Goal: Task Accomplishment & Management: Manage account settings

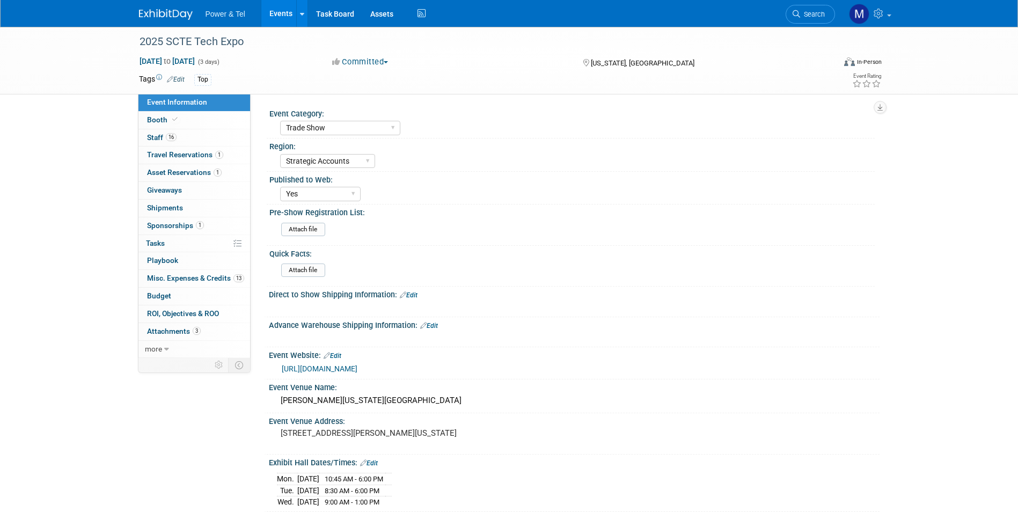
select select "Trade Show"
select select "Strategic Accounts"
select select "Yes"
click at [272, 5] on link "Events" at bounding box center [280, 13] width 39 height 27
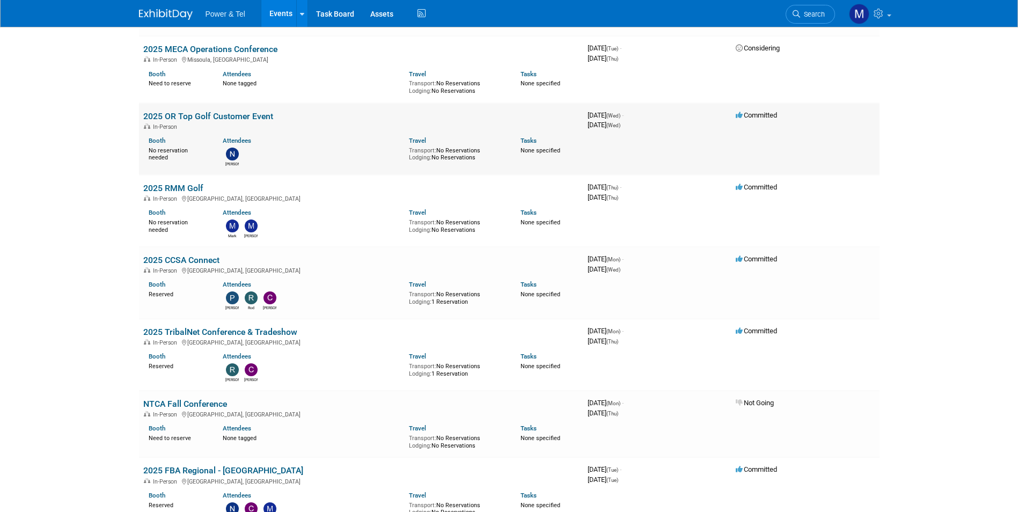
scroll to position [322, 0]
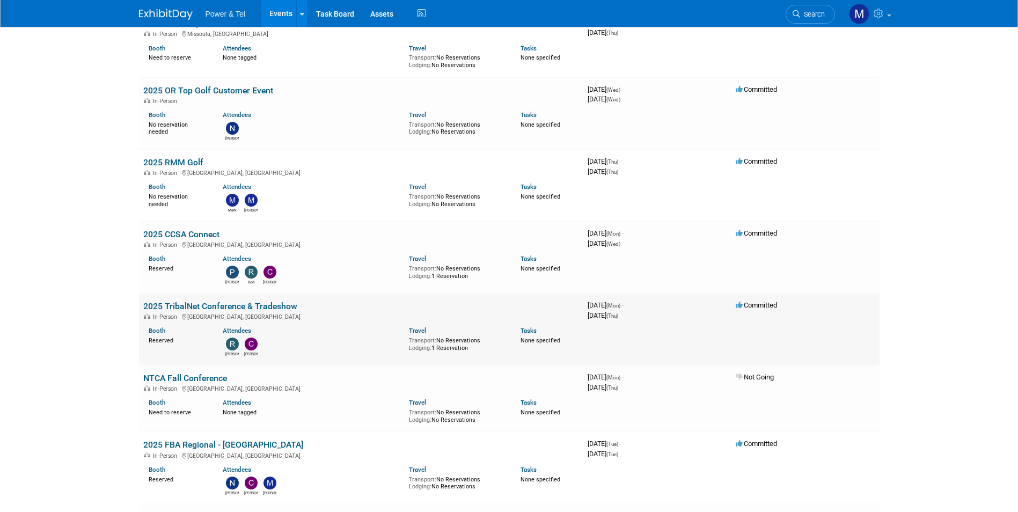
click at [203, 308] on link "2025 TribalNet Conference & Tradeshow" at bounding box center [220, 306] width 154 height 10
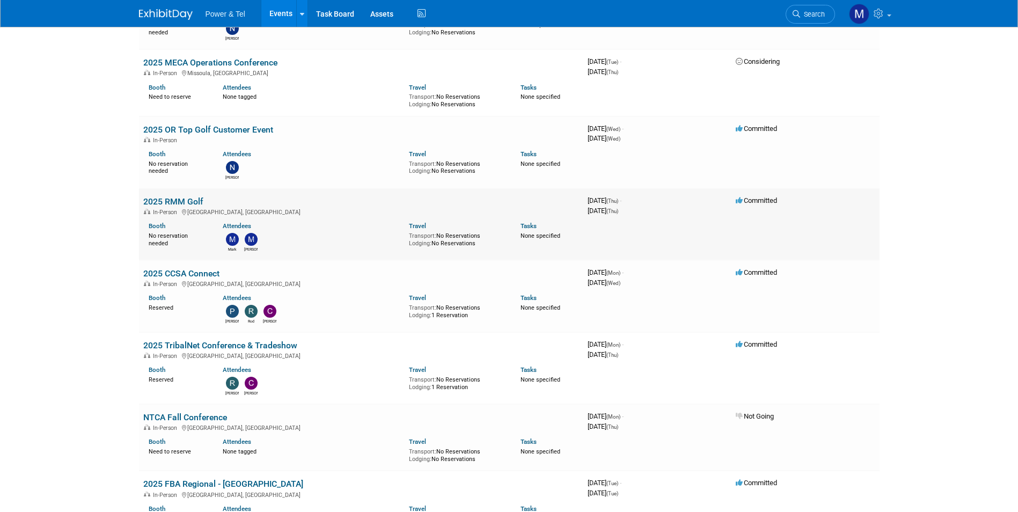
scroll to position [322, 0]
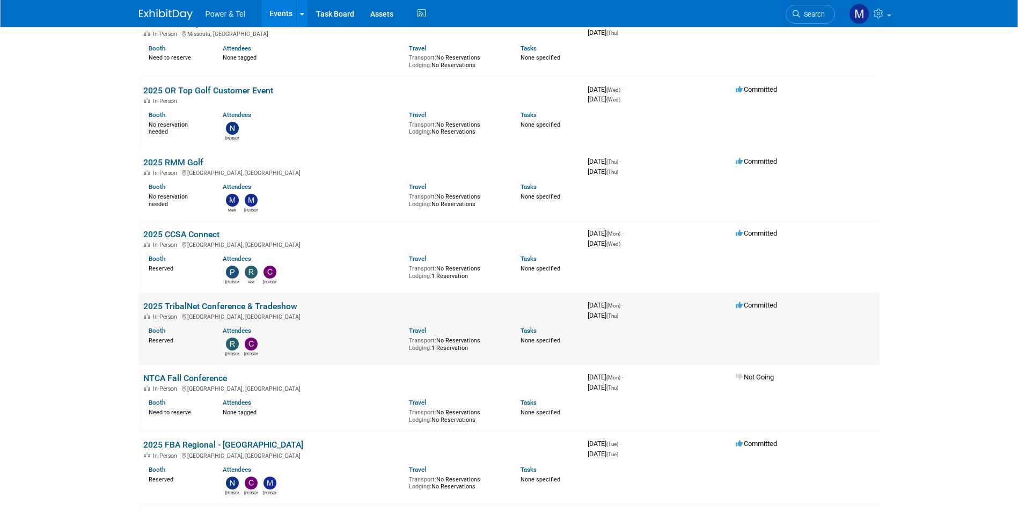
click at [202, 299] on td "2025 TribalNet Conference & Tradeshow In-Person Reno, NV Booth Reserved Attende…" at bounding box center [361, 329] width 444 height 72
click at [213, 313] on div "In-Person Reno, NV" at bounding box center [361, 316] width 436 height 9
click at [217, 305] on link "2025 TribalNet Conference & Tradeshow" at bounding box center [220, 306] width 154 height 10
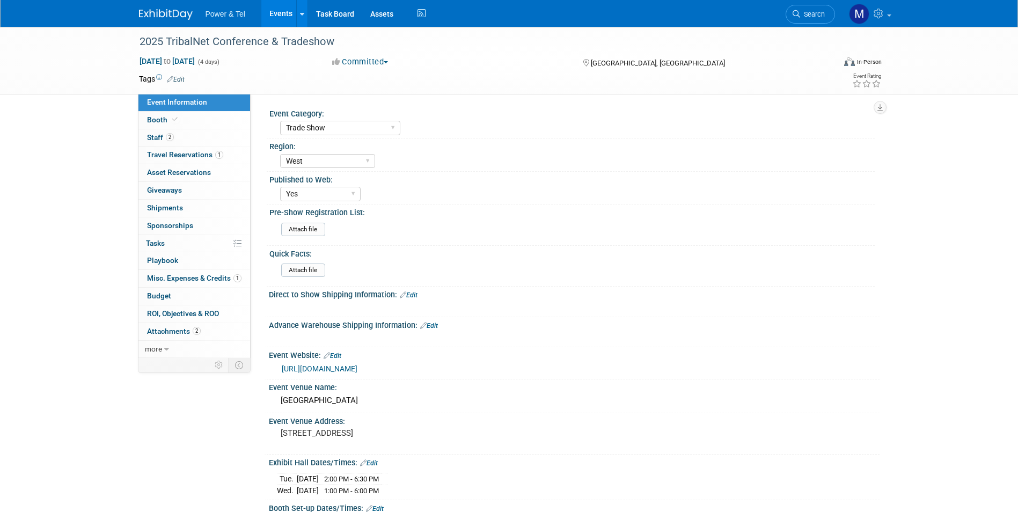
select select "Trade Show"
select select "West"
select select "Yes"
click at [215, 123] on link "Booth" at bounding box center [194, 120] width 112 height 17
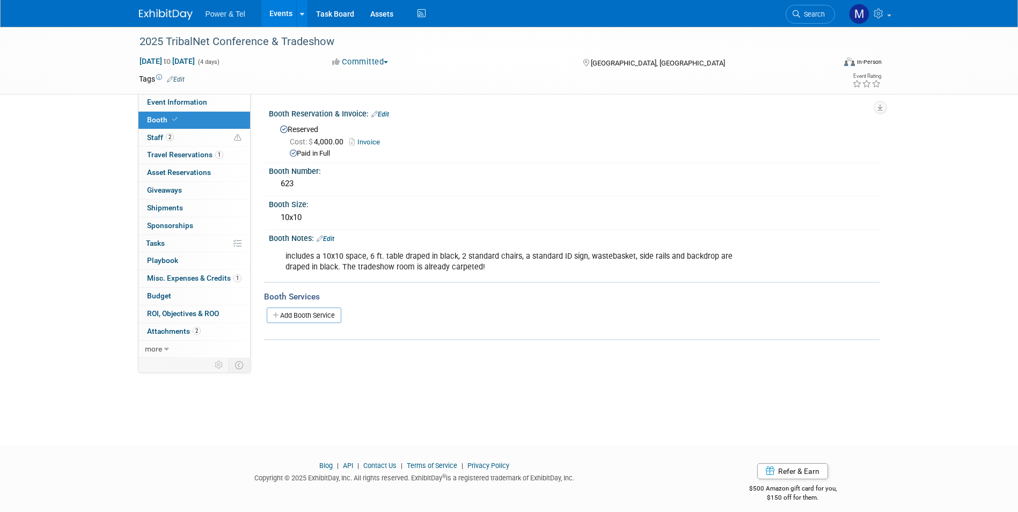
drag, startPoint x: 272, startPoint y: 14, endPoint x: 290, endPoint y: 12, distance: 18.3
click at [272, 14] on link "Events" at bounding box center [280, 13] width 39 height 27
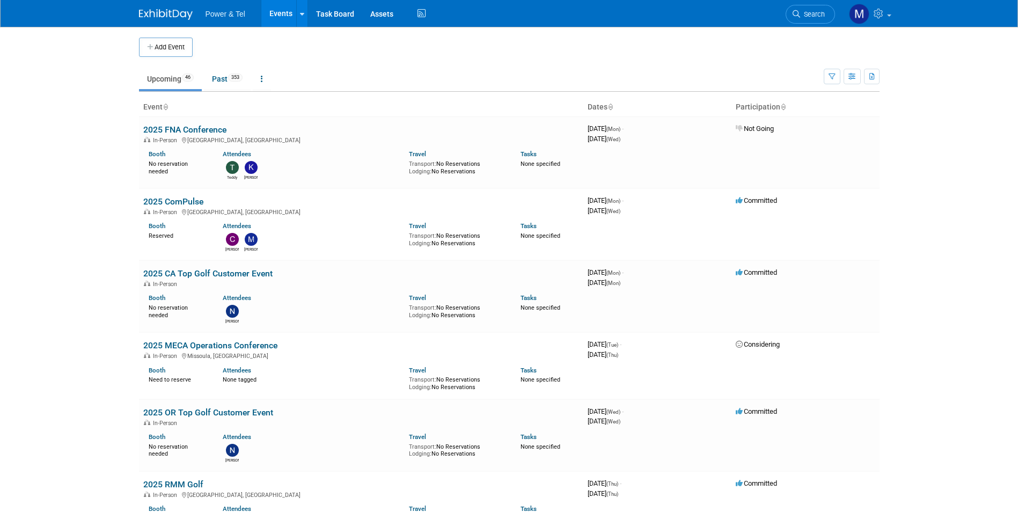
click at [821, 14] on span "Search" at bounding box center [812, 14] width 25 height 8
click at [816, 13] on span "Search" at bounding box center [812, 14] width 25 height 8
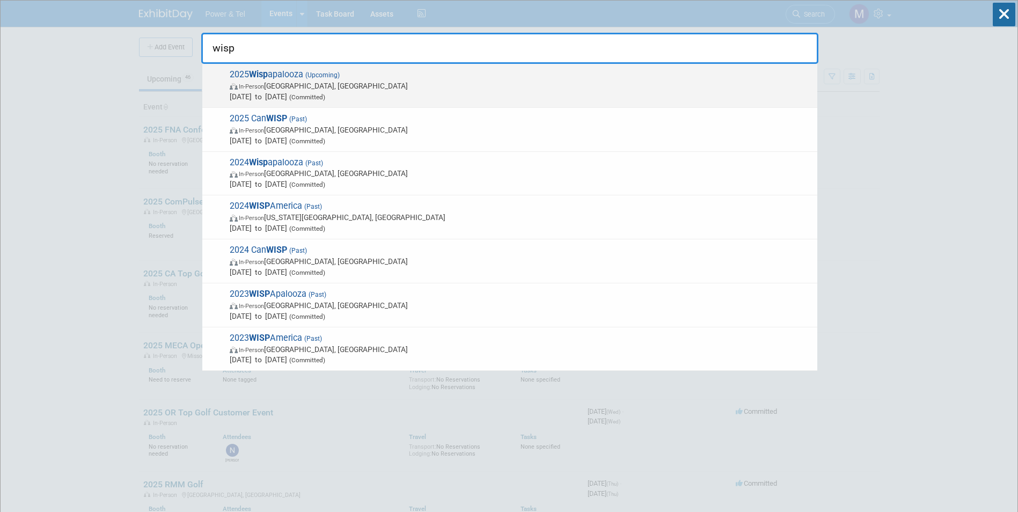
type input "wisp"
click at [425, 71] on span "2025 Wisp apalooza (Upcoming) In-Person Las Vegas, NV Oct 13, 2025 to Oct 16, 2…" at bounding box center [518, 85] width 585 height 33
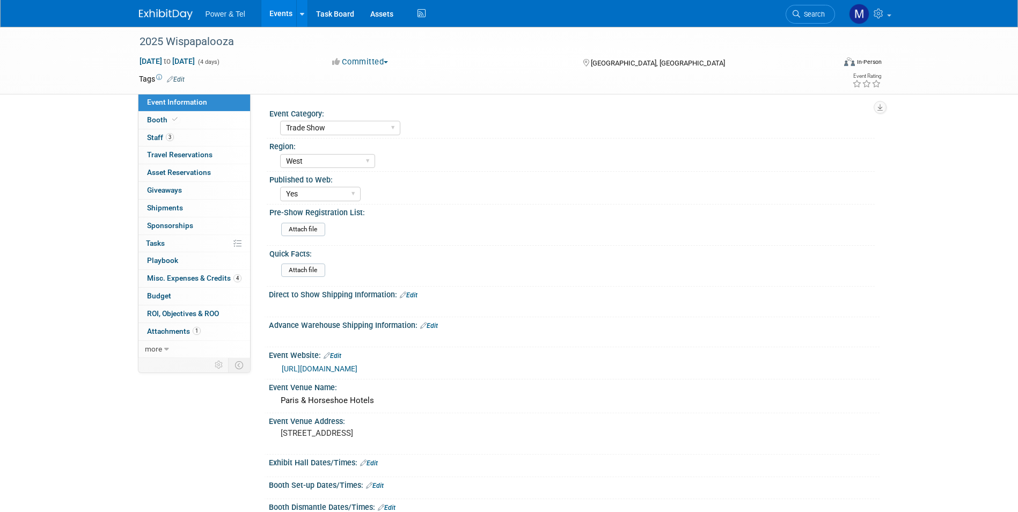
select select "Trade Show"
select select "West"
select select "Yes"
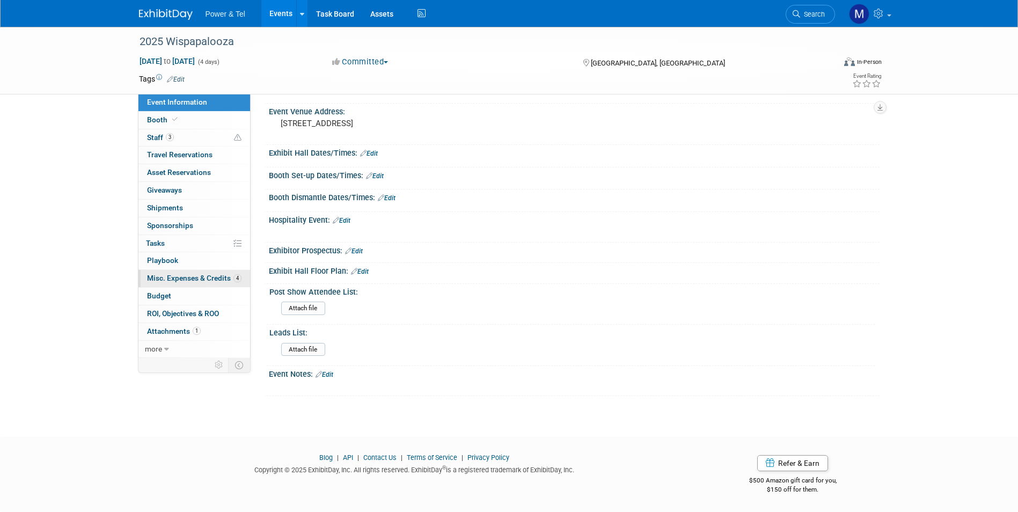
click at [212, 275] on span "Misc. Expenses & Credits 4" at bounding box center [194, 278] width 94 height 9
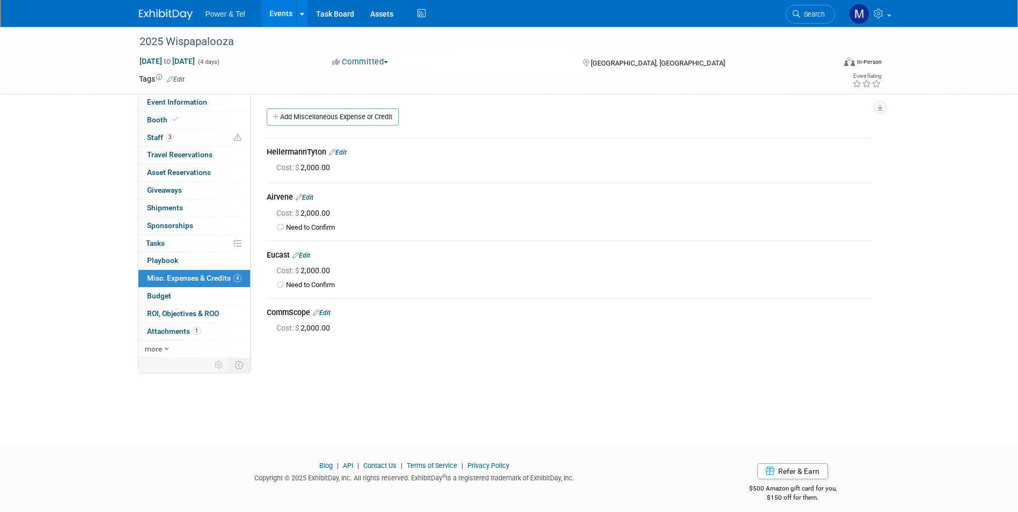
click at [308, 258] on link "Edit" at bounding box center [301, 256] width 18 height 8
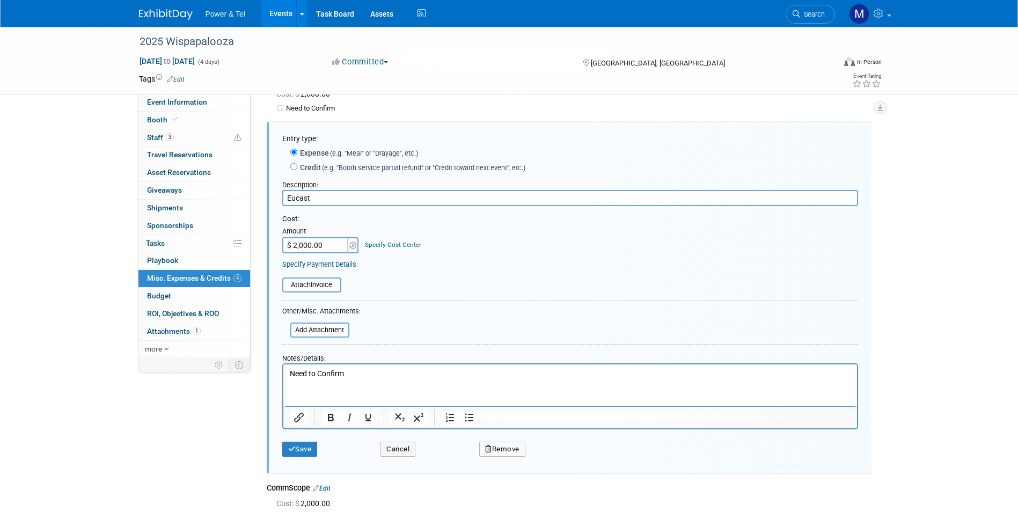
click at [489, 450] on icon "button" at bounding box center [488, 448] width 7 height 7
click at [568, 456] on link "Yes" at bounding box center [561, 457] width 31 height 17
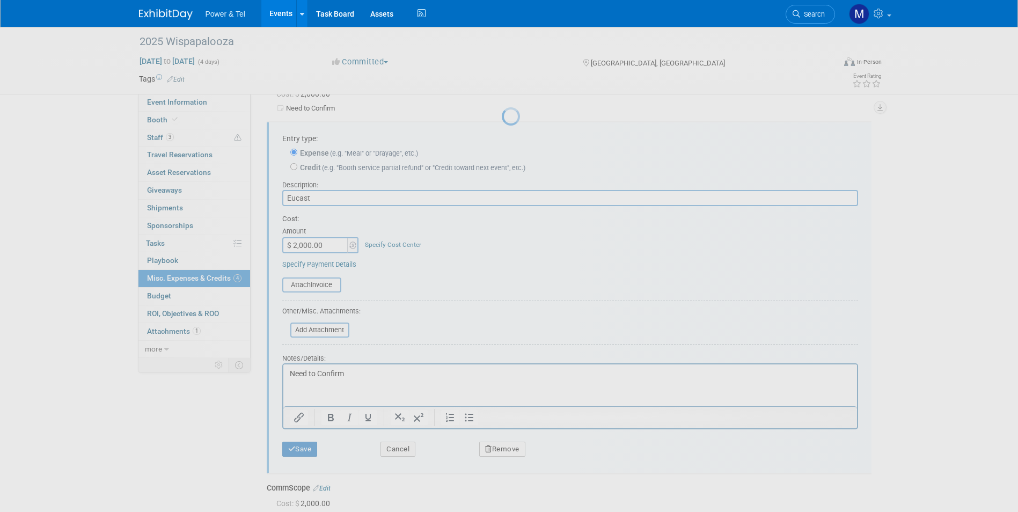
scroll to position [8, 0]
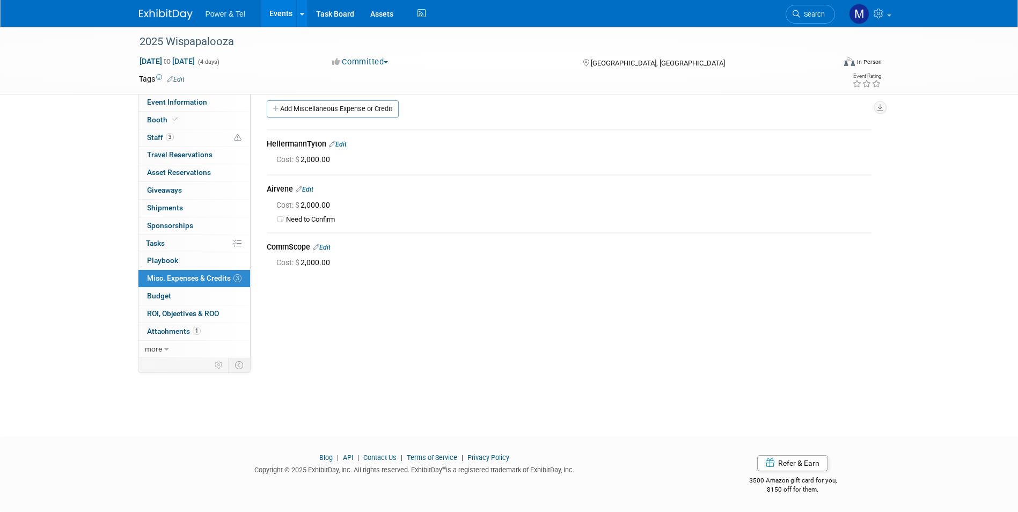
click at [448, 398] on div "2025 Wispapalooza Oct 13, 2025 to Oct 16, 2025 (4 days) Oct 13, 2025 to Oct 16,…" at bounding box center [509, 218] width 1018 height 399
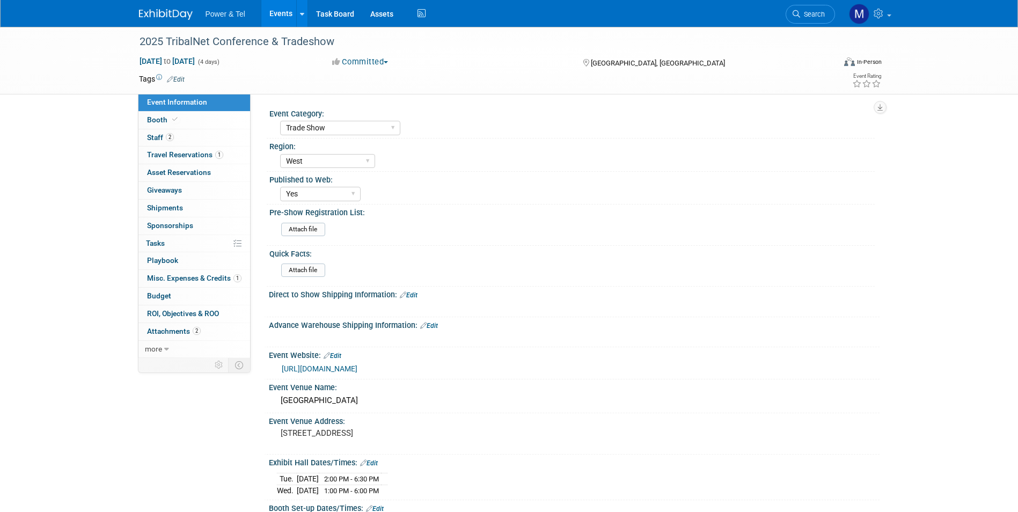
select select "Trade Show"
select select "West"
select select "Yes"
click at [198, 333] on span "2" at bounding box center [197, 331] width 8 height 8
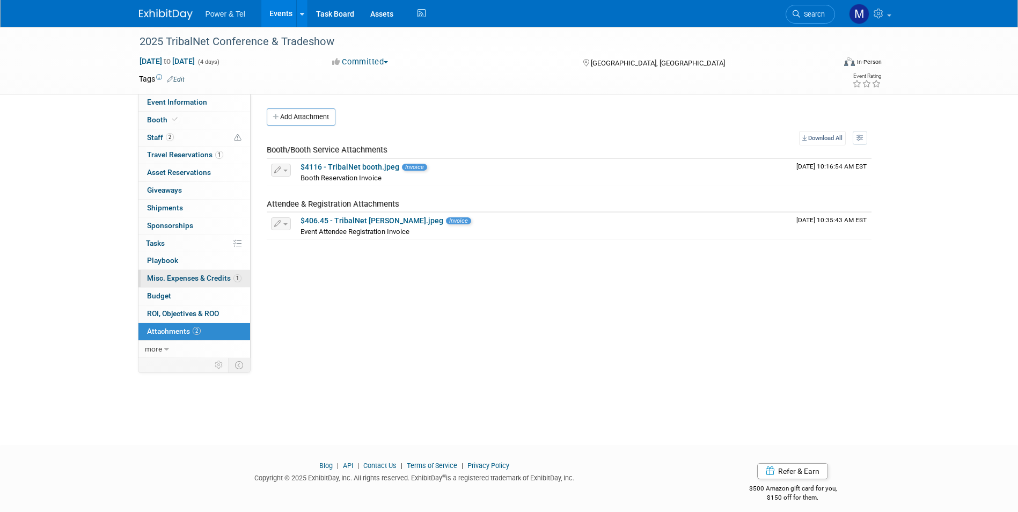
click at [181, 276] on span "Misc. Expenses & Credits 1" at bounding box center [194, 278] width 94 height 9
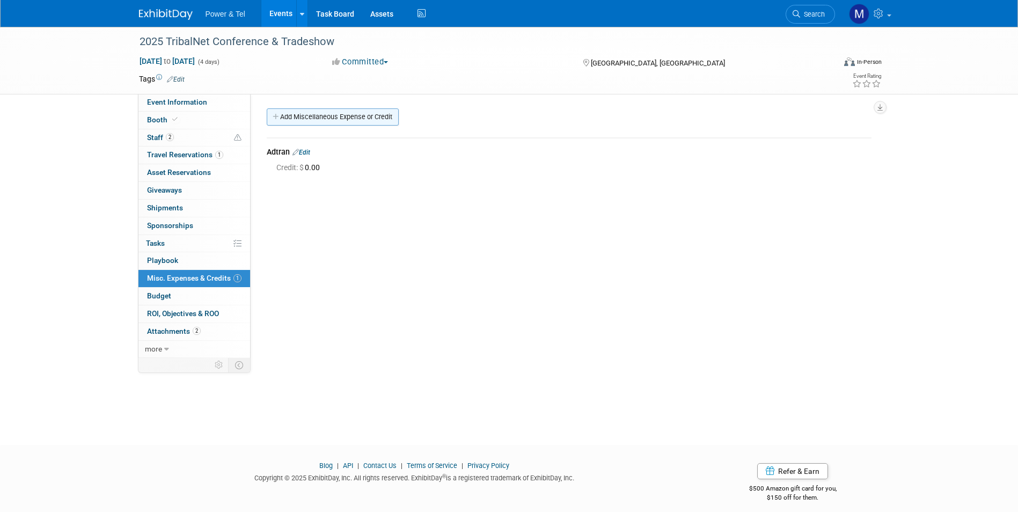
click at [304, 120] on link "Add Miscellaneous Expense or Credit" at bounding box center [333, 116] width 132 height 17
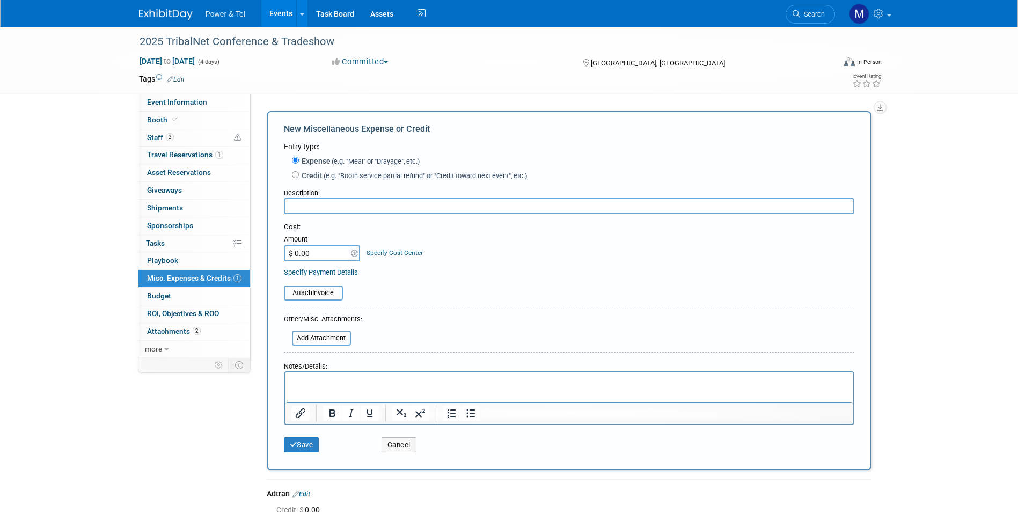
drag, startPoint x: 329, startPoint y: 174, endPoint x: 329, endPoint y: 192, distance: 18.2
click at [329, 173] on span "(e.g. "Booth service partial refund" or "Credit toward next event", etc.)" at bounding box center [424, 176] width 204 height 8
click at [299, 173] on input "Credit (e.g. "Booth service partial refund" or "Credit toward next event", etc.)" at bounding box center [295, 174] width 7 height 7
radio input "true"
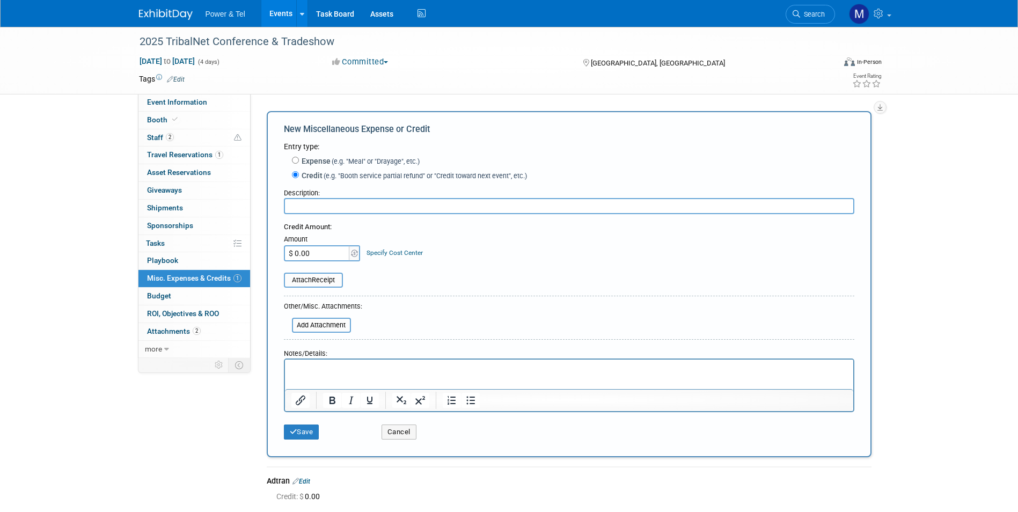
click at [329, 207] on input "text" at bounding box center [569, 206] width 570 height 16
type input "Clearfield"
click at [319, 249] on input "$ 0.00" at bounding box center [317, 253] width 67 height 16
type input "$ 1,300.00"
click at [307, 428] on button "Save" at bounding box center [301, 431] width 35 height 15
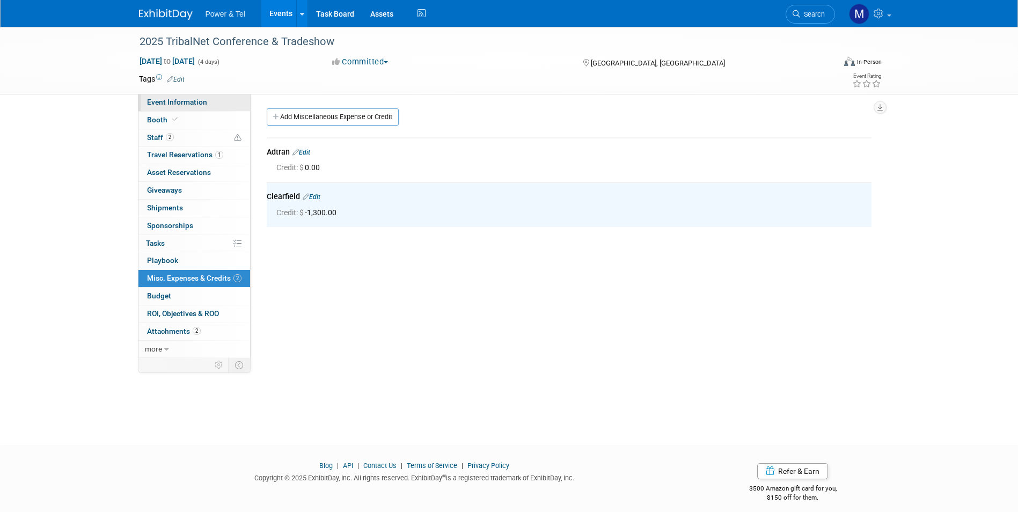
click at [208, 108] on link "Event Information" at bounding box center [194, 102] width 112 height 17
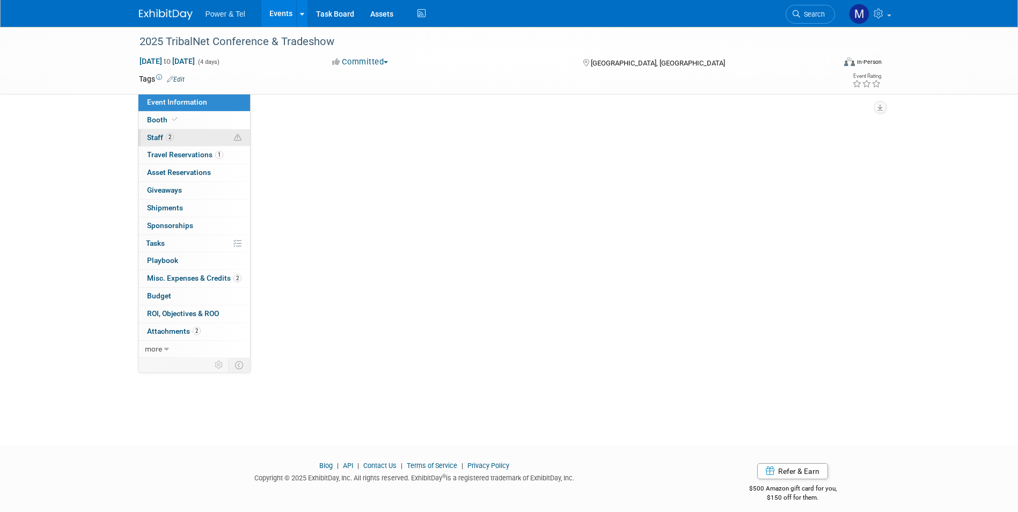
select select "Trade Show"
select select "West"
select select "Yes"
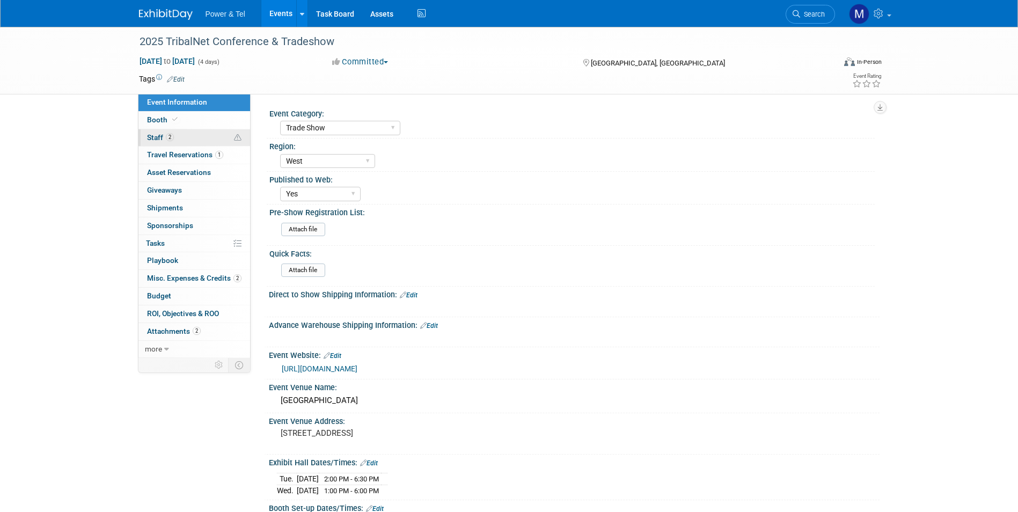
click at [205, 135] on link "2 Staff 2" at bounding box center [194, 137] width 112 height 17
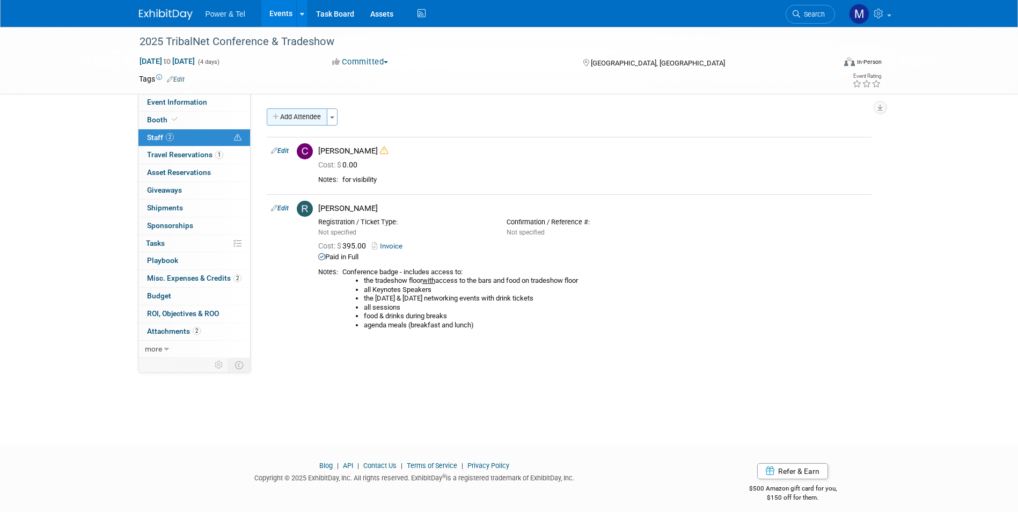
click at [299, 117] on button "Add Attendee" at bounding box center [297, 116] width 61 height 17
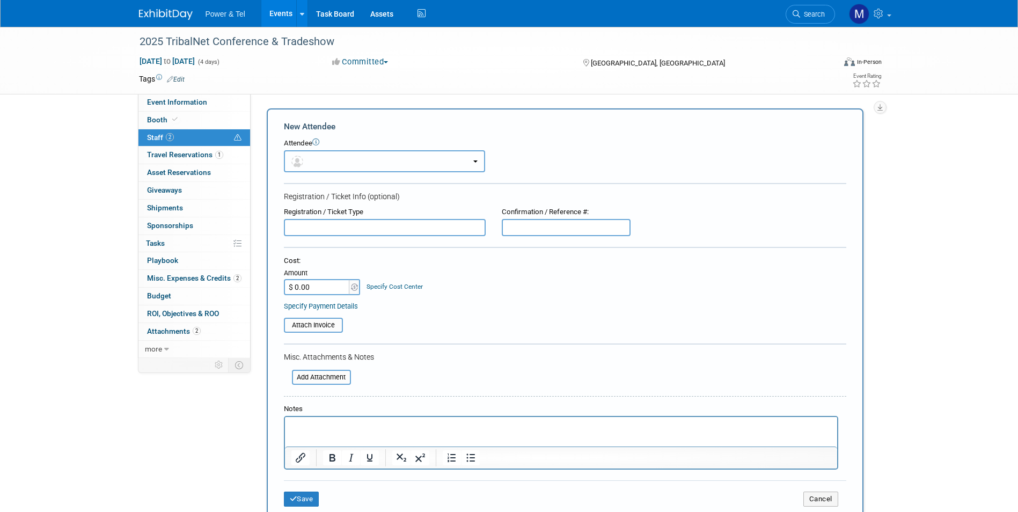
click at [405, 152] on button "button" at bounding box center [384, 161] width 201 height 22
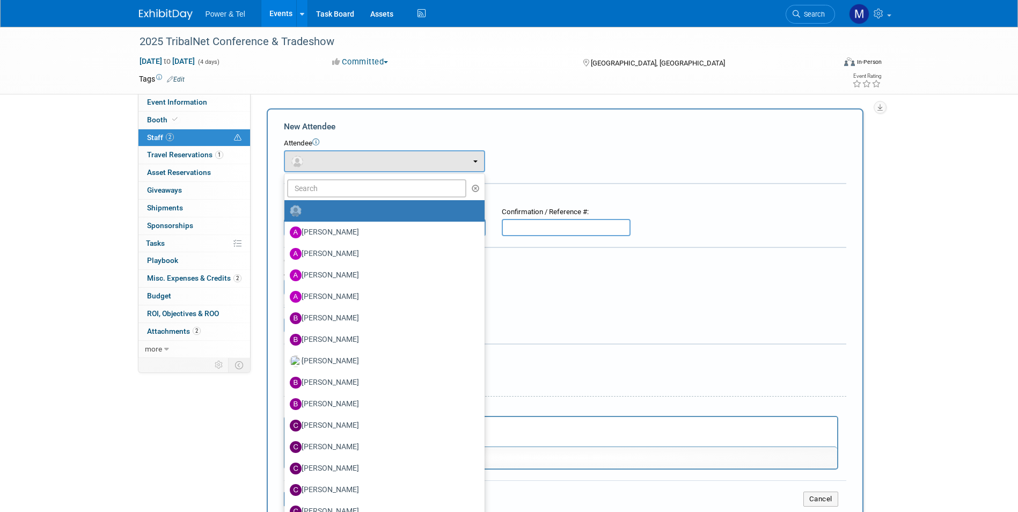
drag, startPoint x: 550, startPoint y: 146, endPoint x: 542, endPoint y: 162, distance: 18.0
click at [551, 148] on div "Attendee" at bounding box center [565, 143] width 562 height 10
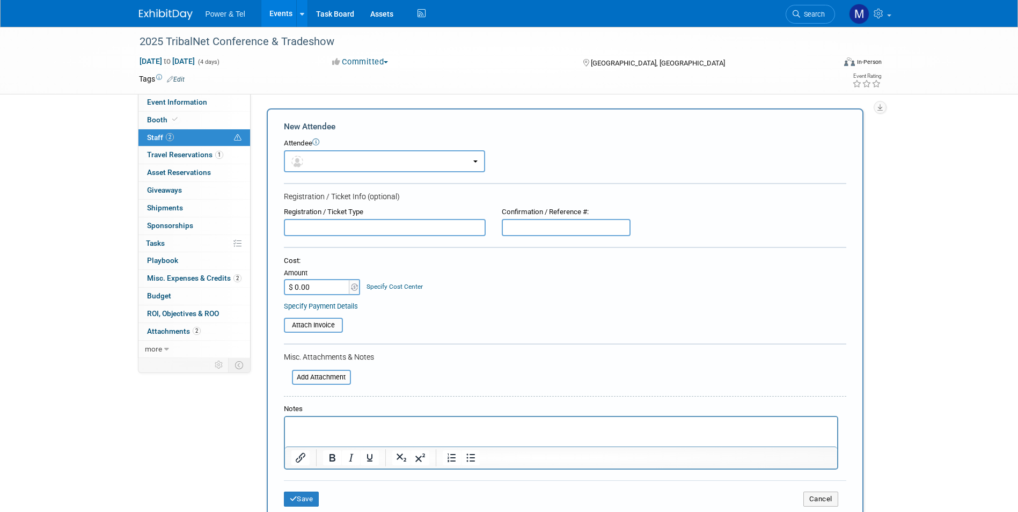
click at [446, 222] on input "text" at bounding box center [385, 227] width 202 height 17
type input "[PERSON_NAME] - Clearfield"
click at [315, 496] on button "Save" at bounding box center [301, 498] width 35 height 15
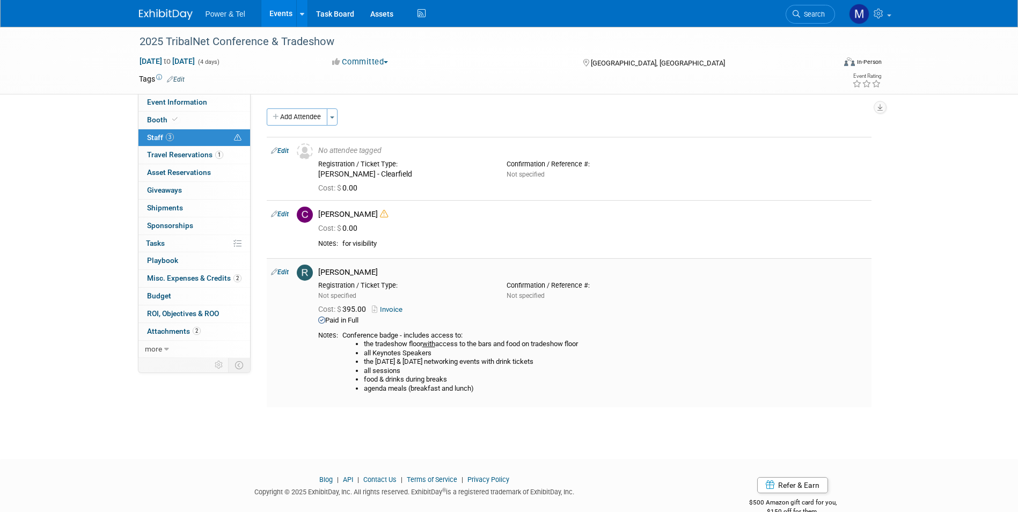
click at [380, 311] on icon at bounding box center [376, 309] width 8 height 7
click at [213, 151] on span "Travel Reservations 1" at bounding box center [185, 154] width 76 height 9
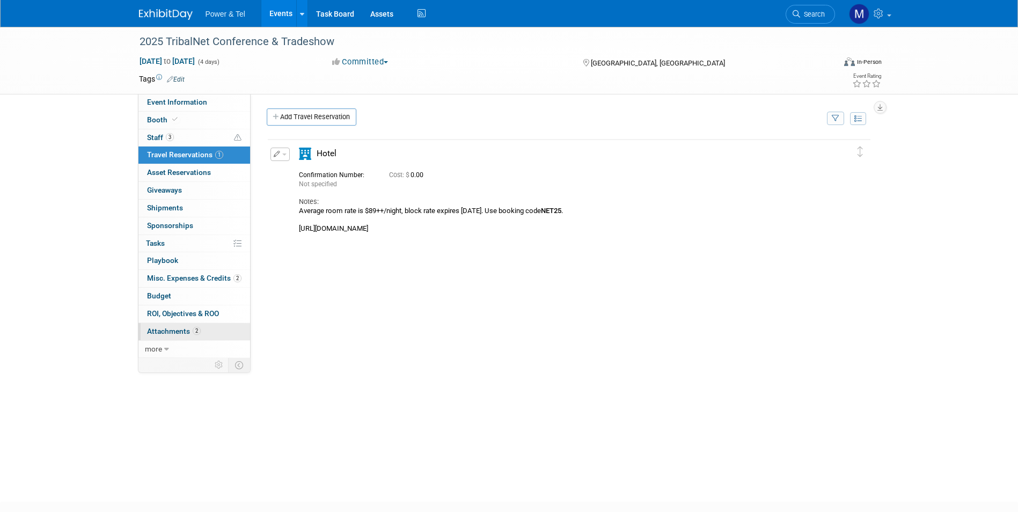
click at [200, 335] on span "Attachments 2" at bounding box center [174, 331] width 54 height 9
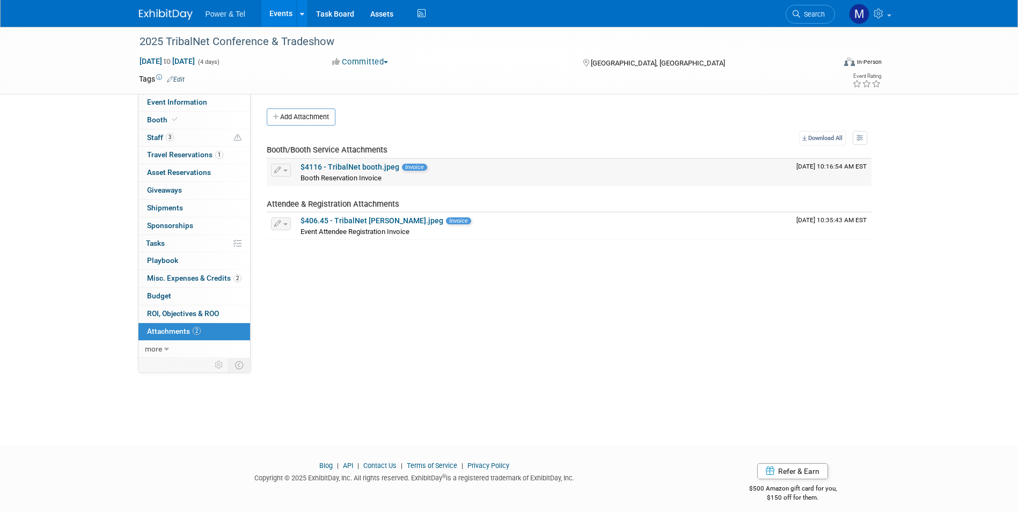
click at [381, 165] on link "$4116 - TribalNet booth.jpeg" at bounding box center [349, 167] width 99 height 9
click at [206, 116] on link "Booth" at bounding box center [194, 120] width 112 height 17
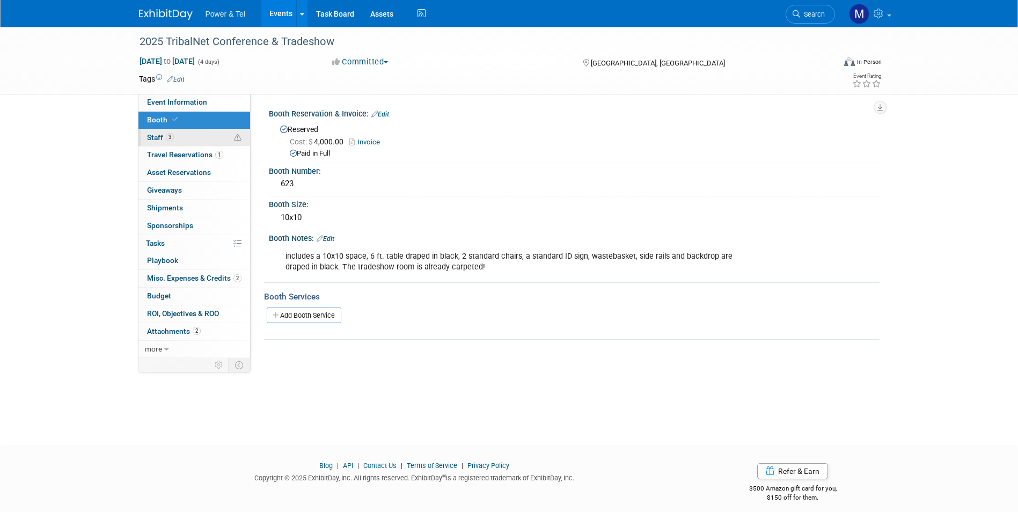
click at [201, 139] on link "3 Staff 3" at bounding box center [194, 137] width 112 height 17
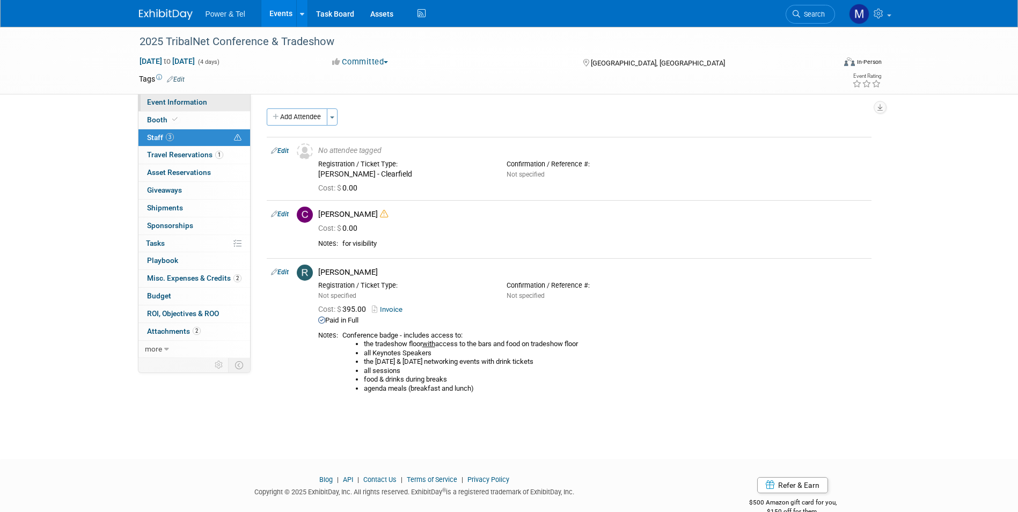
click at [206, 106] on link "Event Information" at bounding box center [194, 102] width 112 height 17
select select "Trade Show"
select select "West"
select select "Yes"
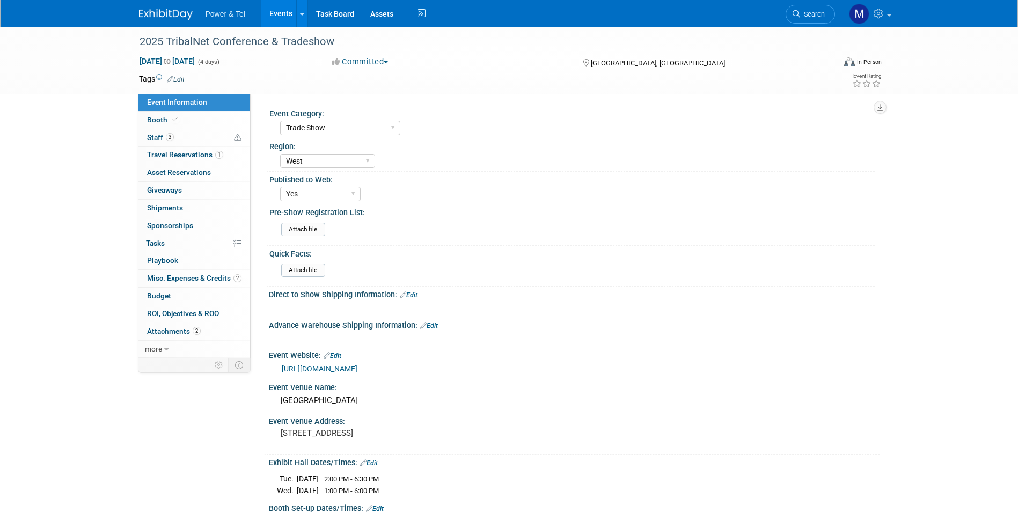
click at [357, 367] on link "[URL][DOMAIN_NAME]" at bounding box center [320, 368] width 76 height 9
